Goal: Download file/media

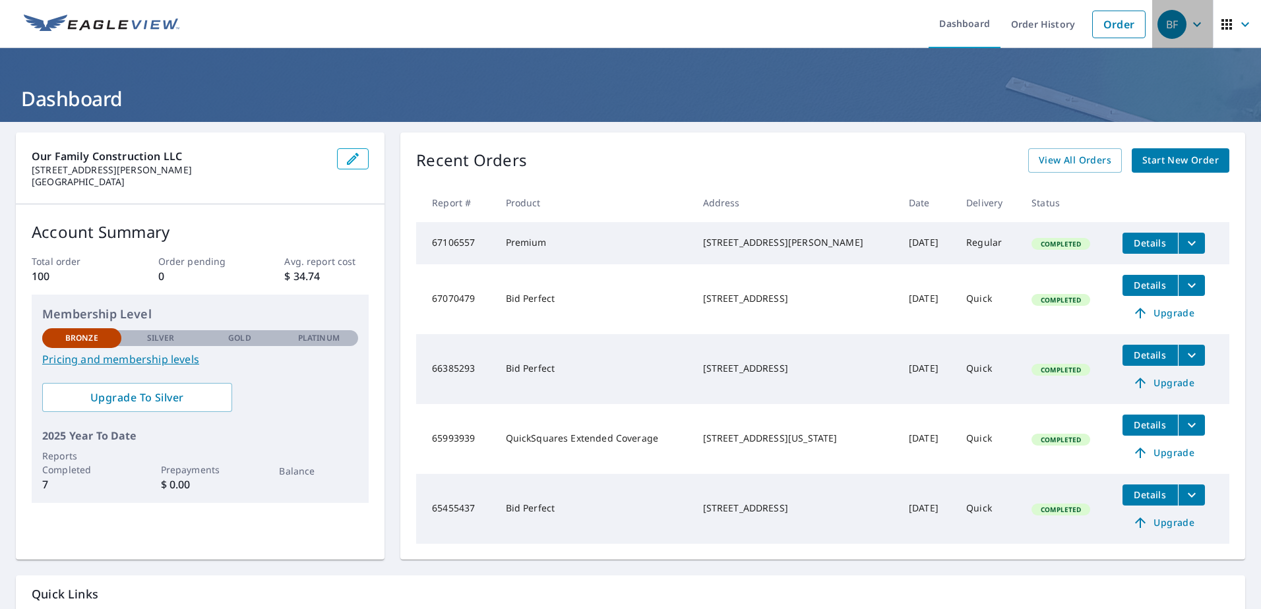
click at [1191, 22] on icon "button" at bounding box center [1197, 24] width 16 height 16
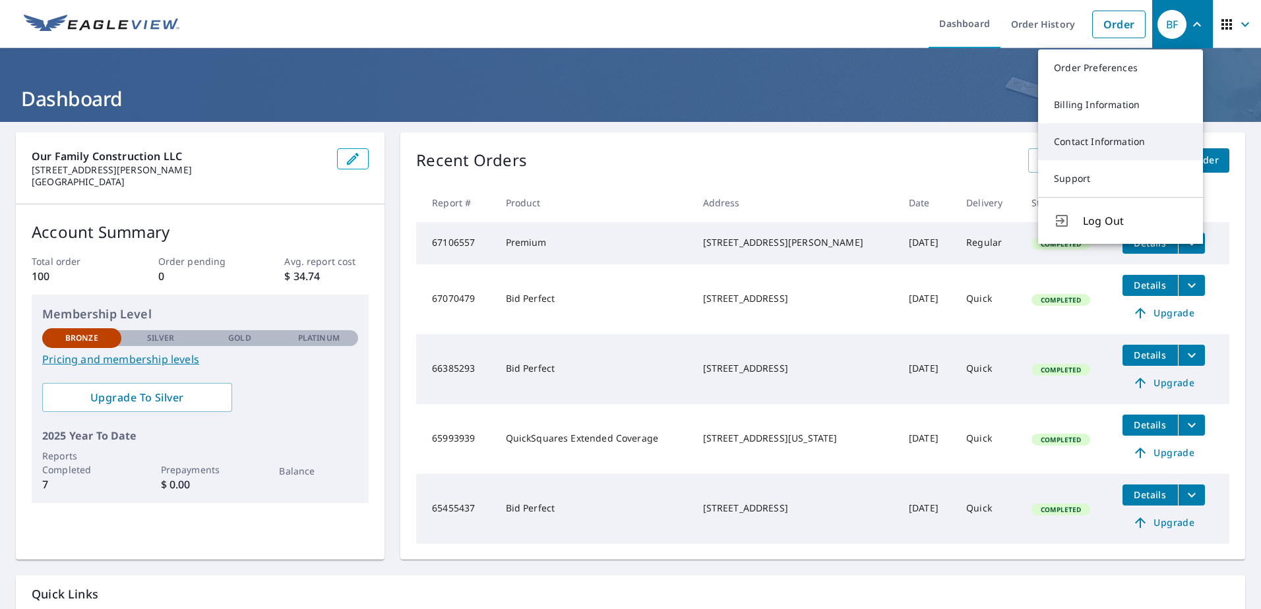
click at [1100, 144] on link "Contact Information" at bounding box center [1120, 141] width 165 height 37
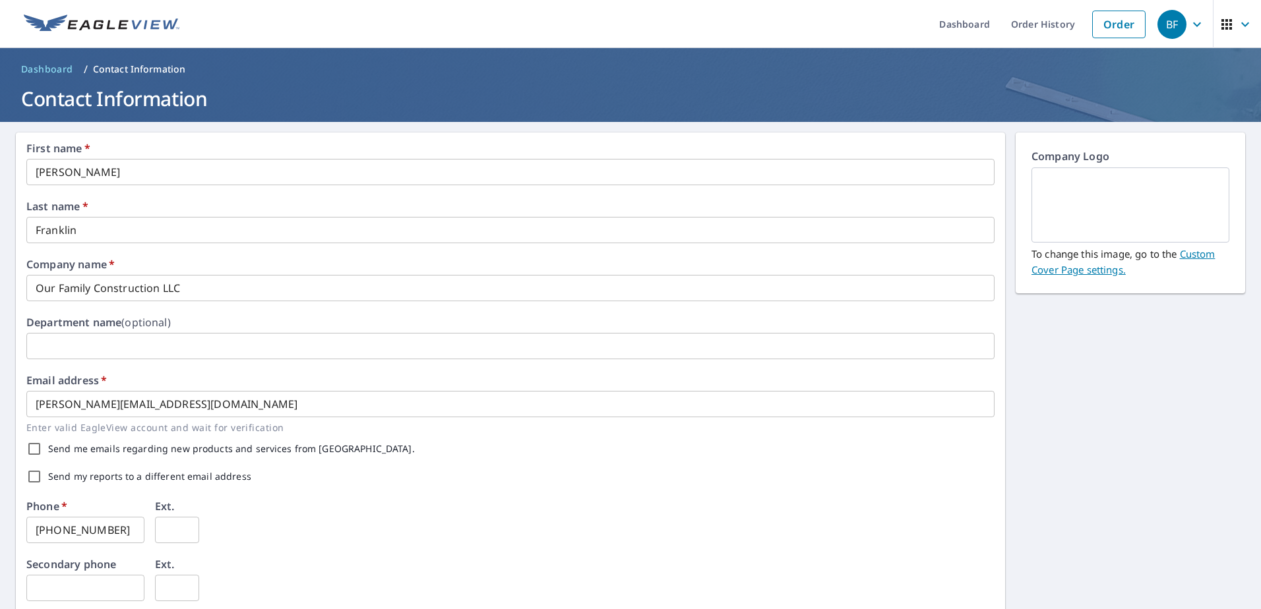
click at [128, 70] on p "Contact Information" at bounding box center [139, 69] width 93 height 13
click at [44, 67] on span "Dashboard" at bounding box center [47, 69] width 52 height 13
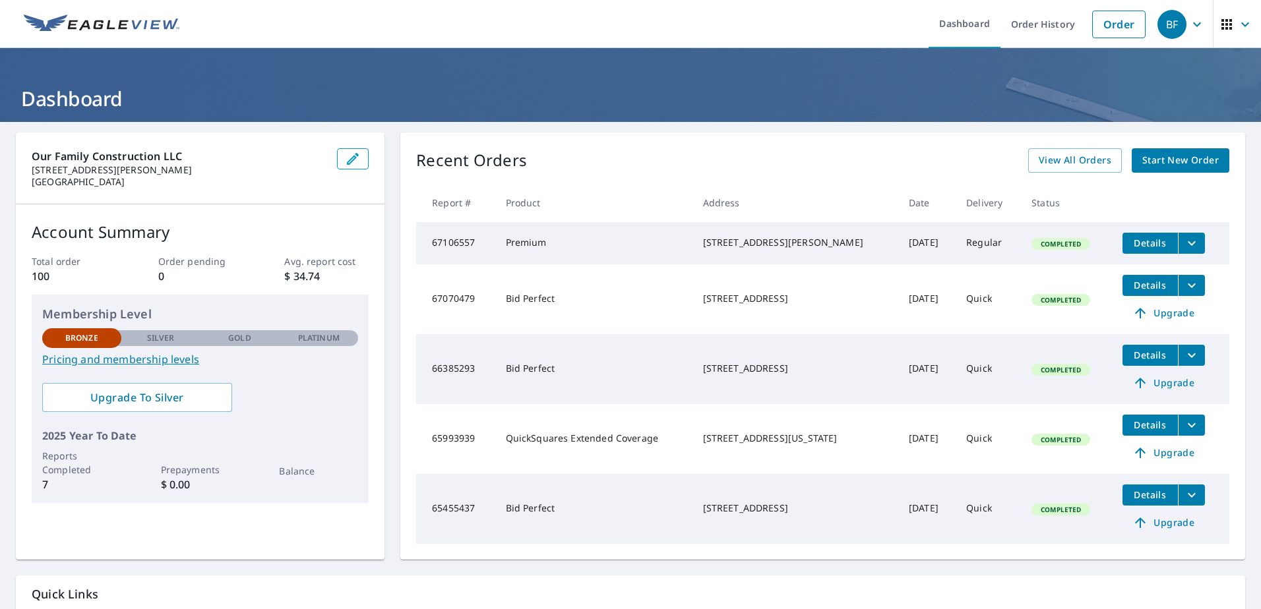
scroll to position [66, 0]
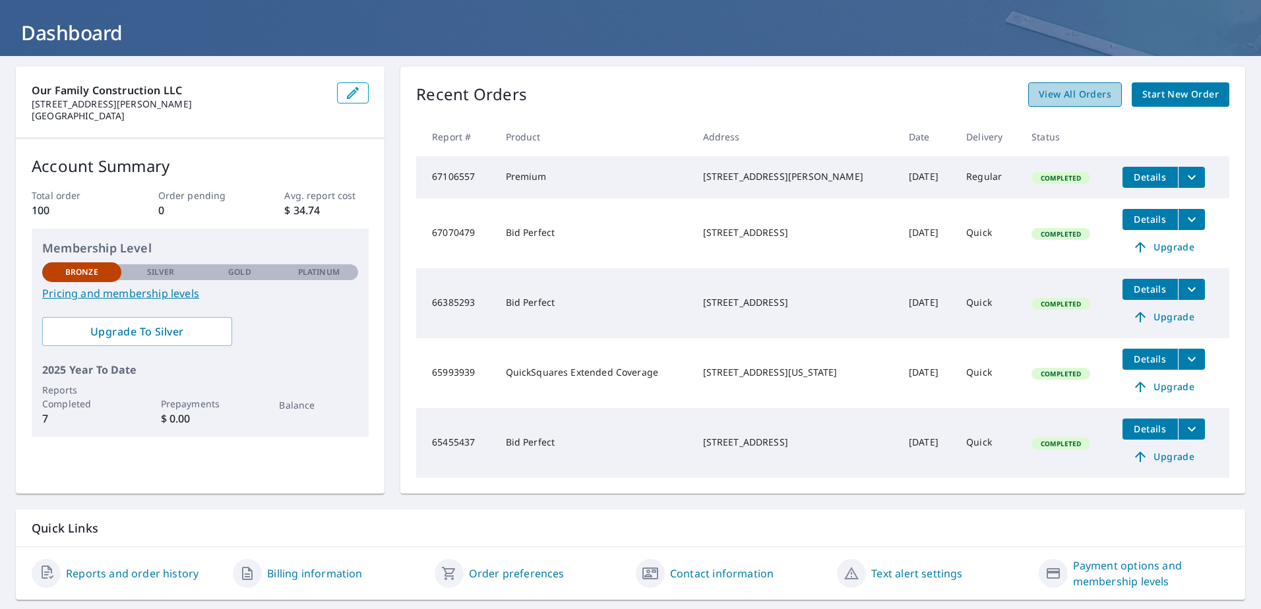
click at [1071, 98] on span "View All Orders" at bounding box center [1075, 94] width 73 height 16
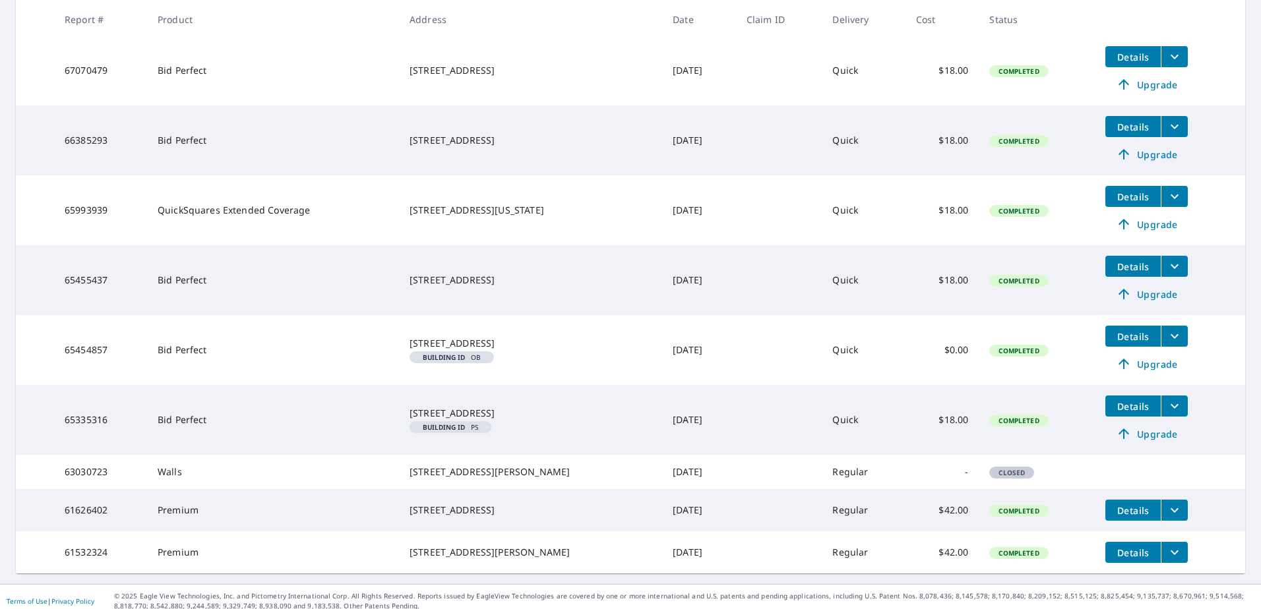
scroll to position [336, 0]
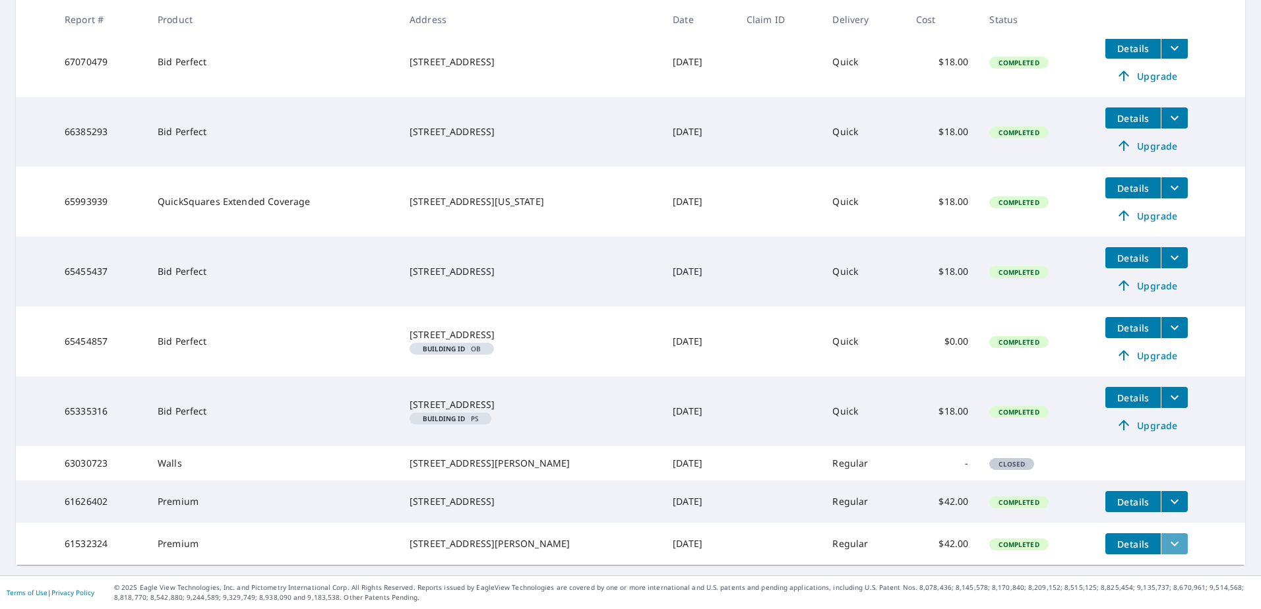
click at [1168, 538] on icon "filesDropdownBtn-61532324" at bounding box center [1175, 544] width 16 height 16
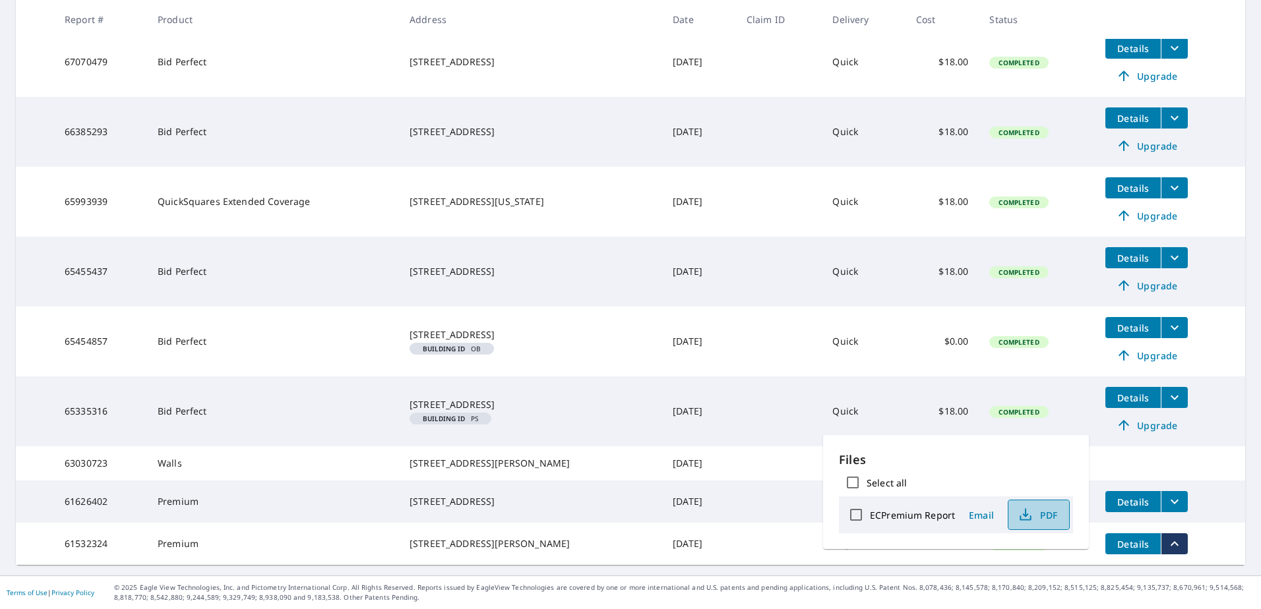
click at [1039, 515] on span "PDF" at bounding box center [1037, 515] width 42 height 16
click at [770, 555] on td at bounding box center [779, 544] width 86 height 42
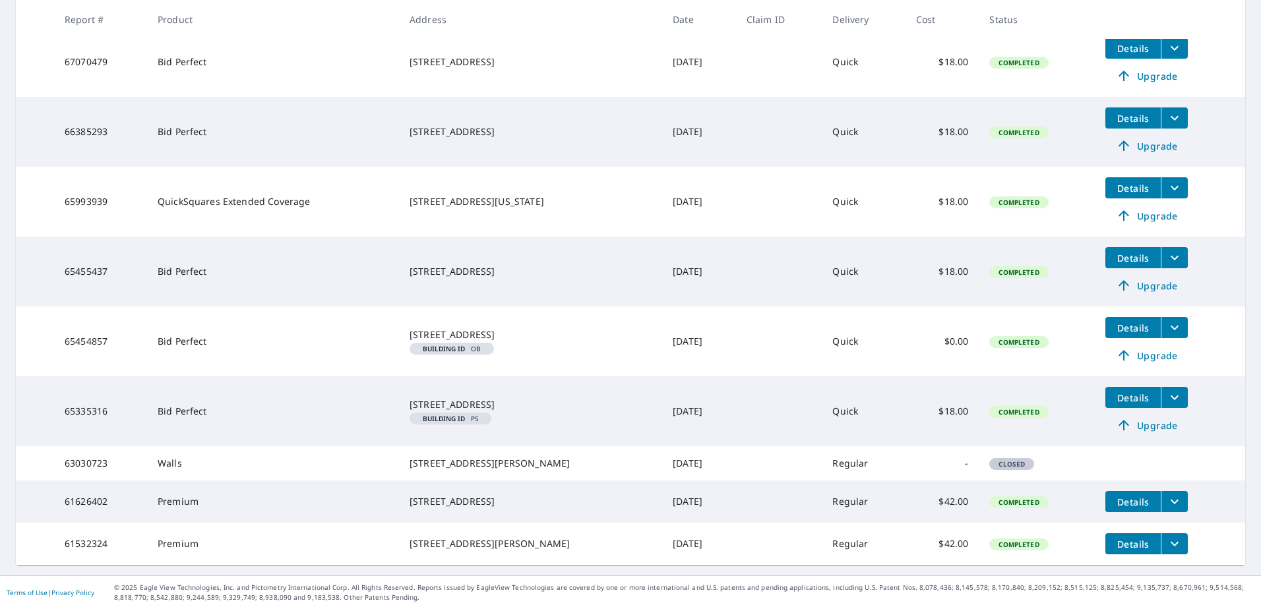
click at [1167, 544] on icon "filesDropdownBtn-61532324" at bounding box center [1175, 544] width 16 height 16
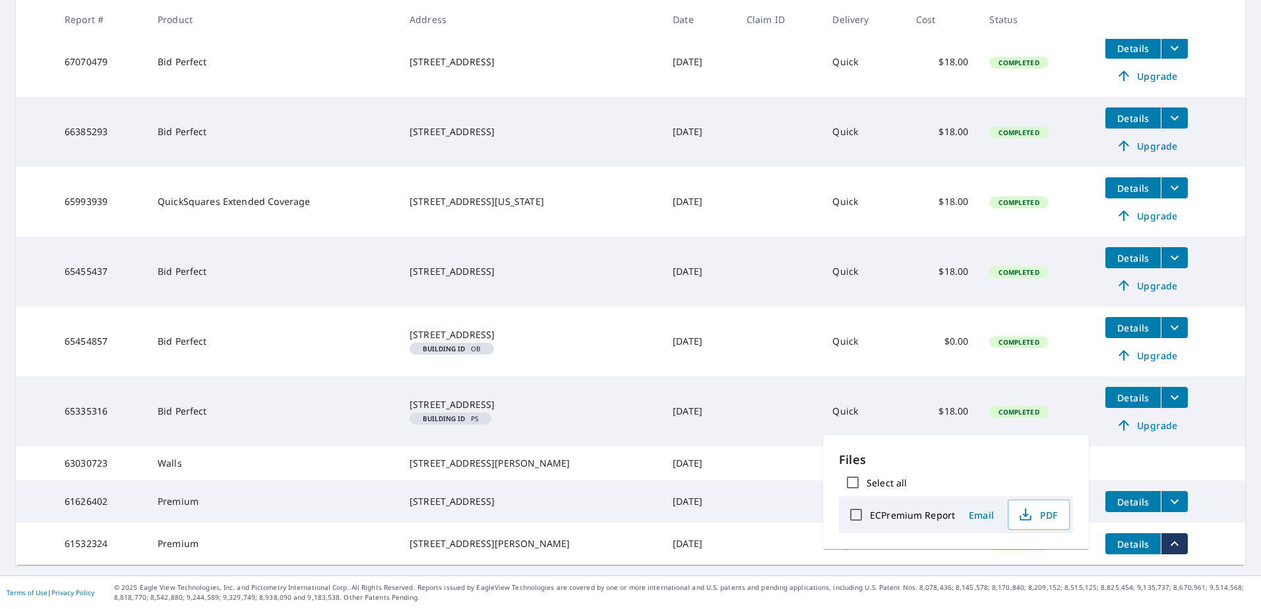
click at [740, 534] on td at bounding box center [779, 544] width 86 height 42
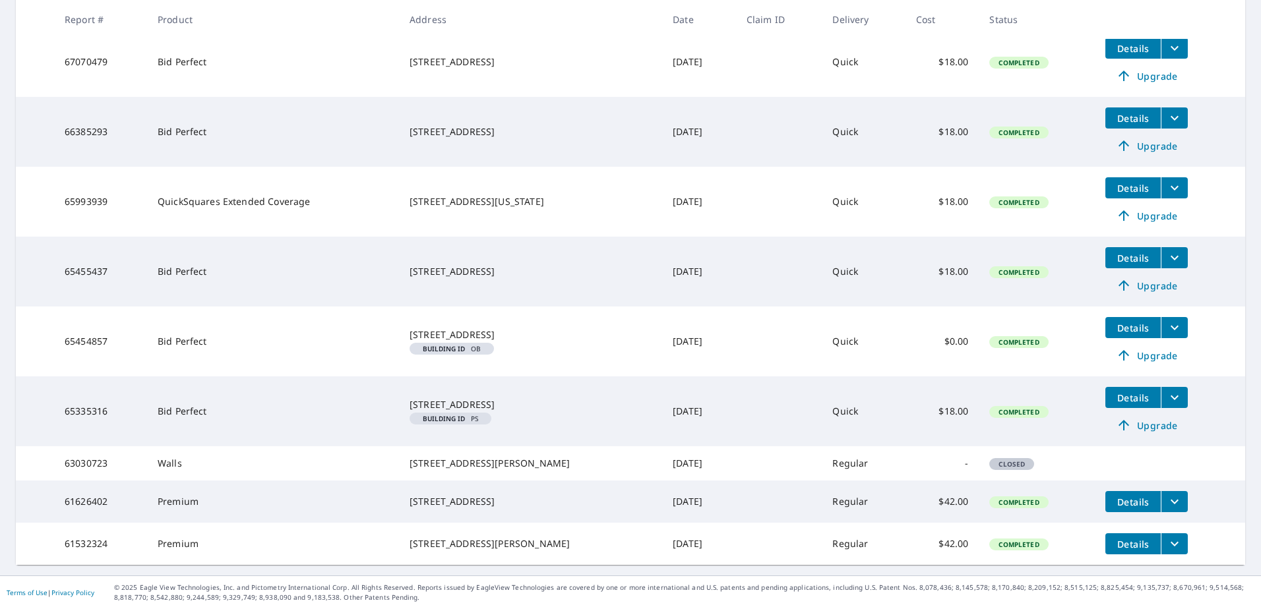
click at [740, 534] on td at bounding box center [779, 544] width 86 height 42
